Goal: Transaction & Acquisition: Purchase product/service

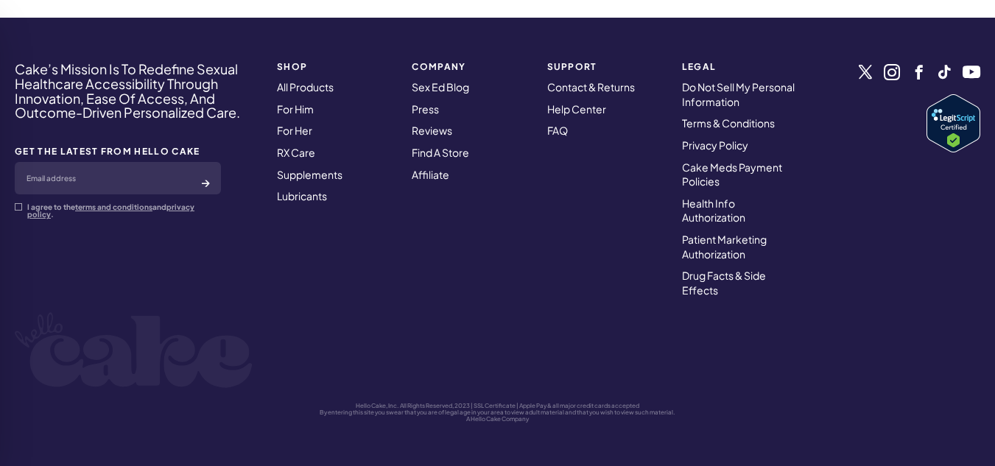
scroll to position [5641, 0]
